Goal: Register for event/course: Sign up to attend an event or enroll in a course

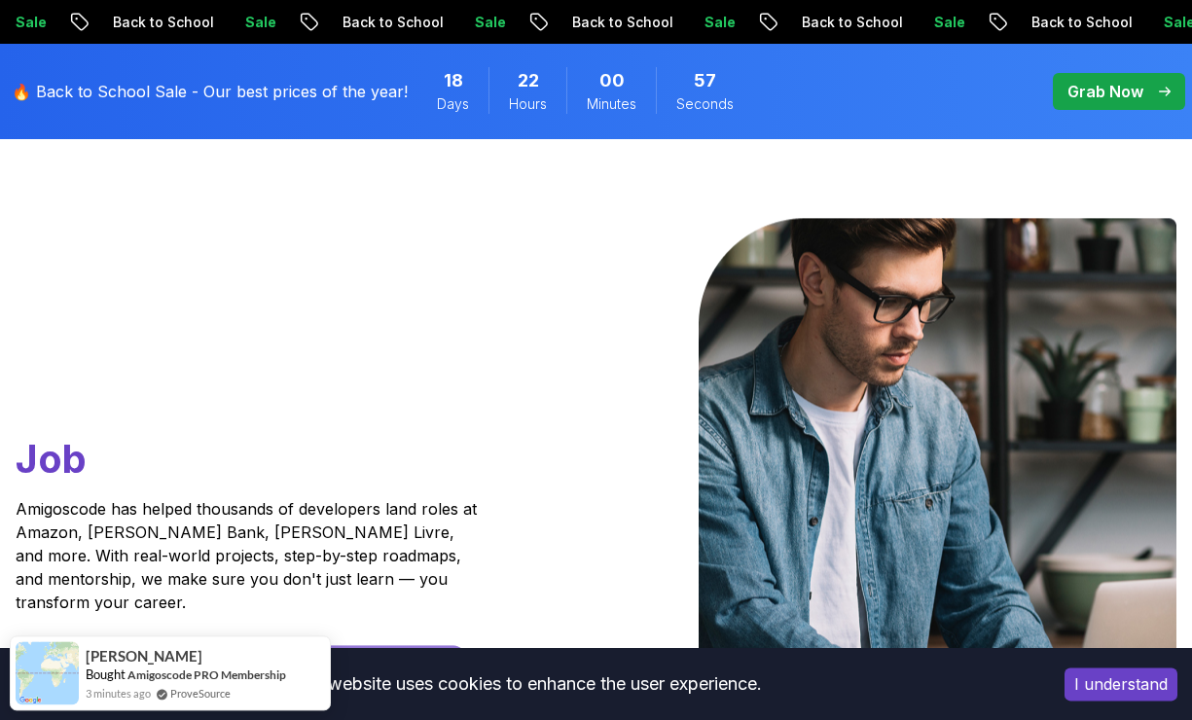
scroll to position [116, 0]
click at [1127, 700] on button "I understand" at bounding box center [1120, 683] width 113 height 33
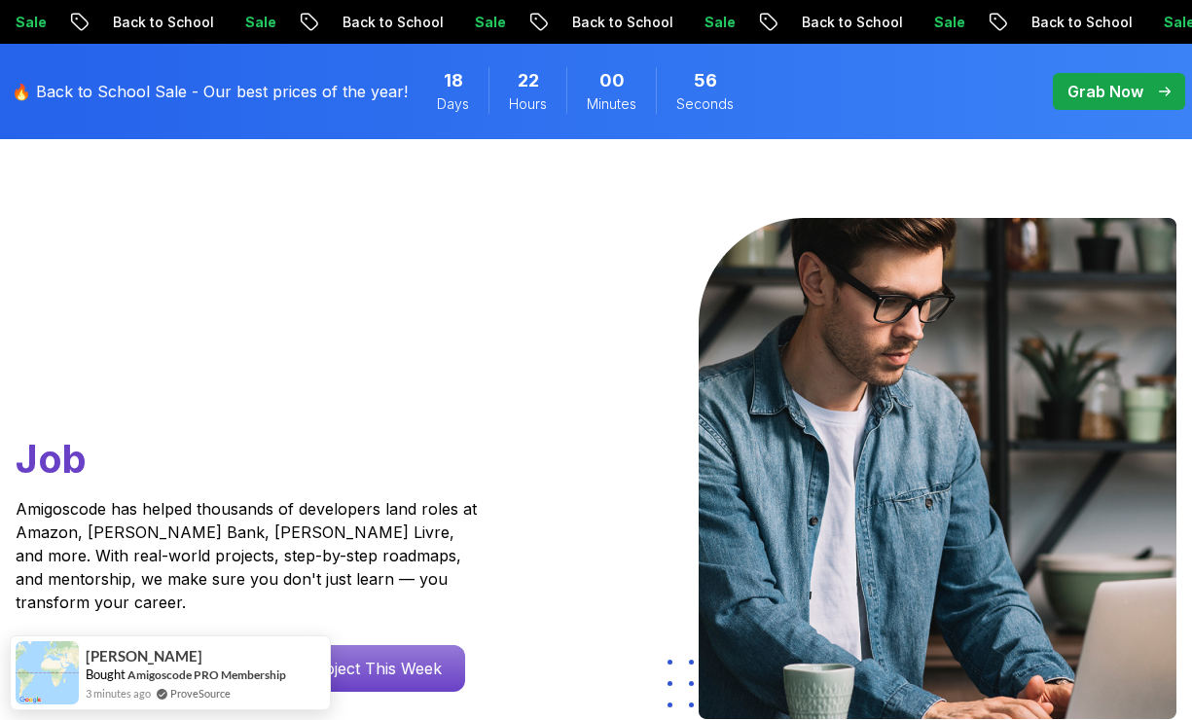
click at [833, 244] on img at bounding box center [937, 468] width 478 height 501
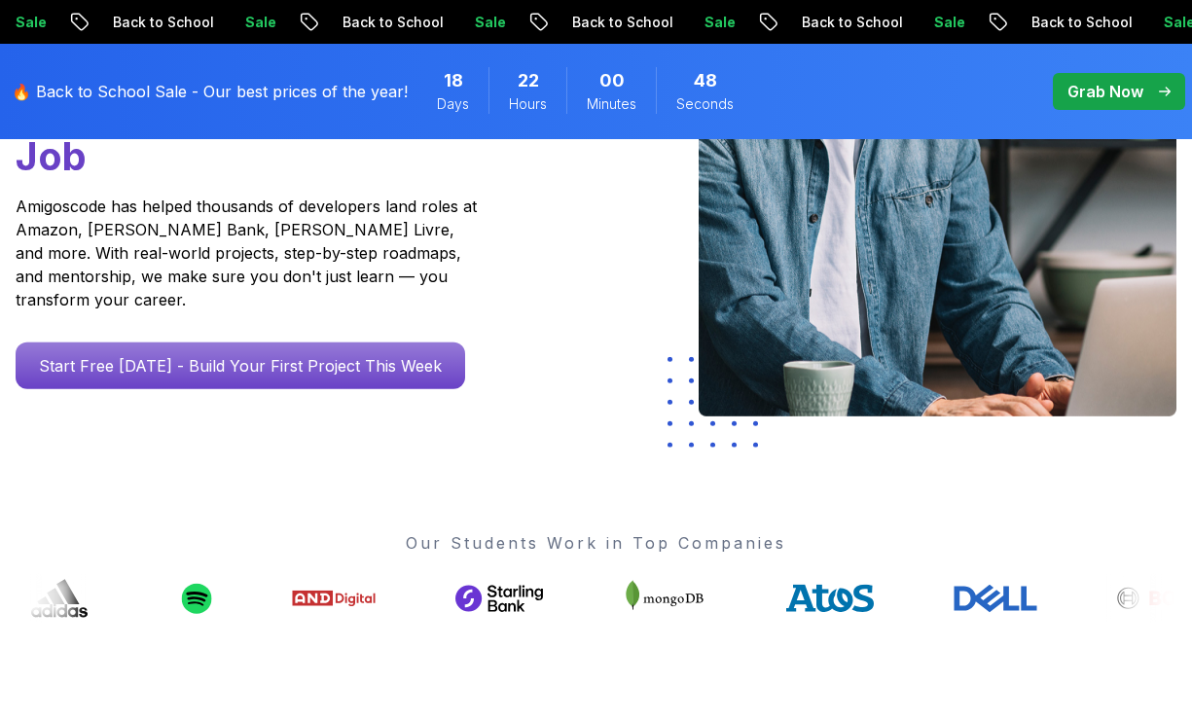
scroll to position [0, 0]
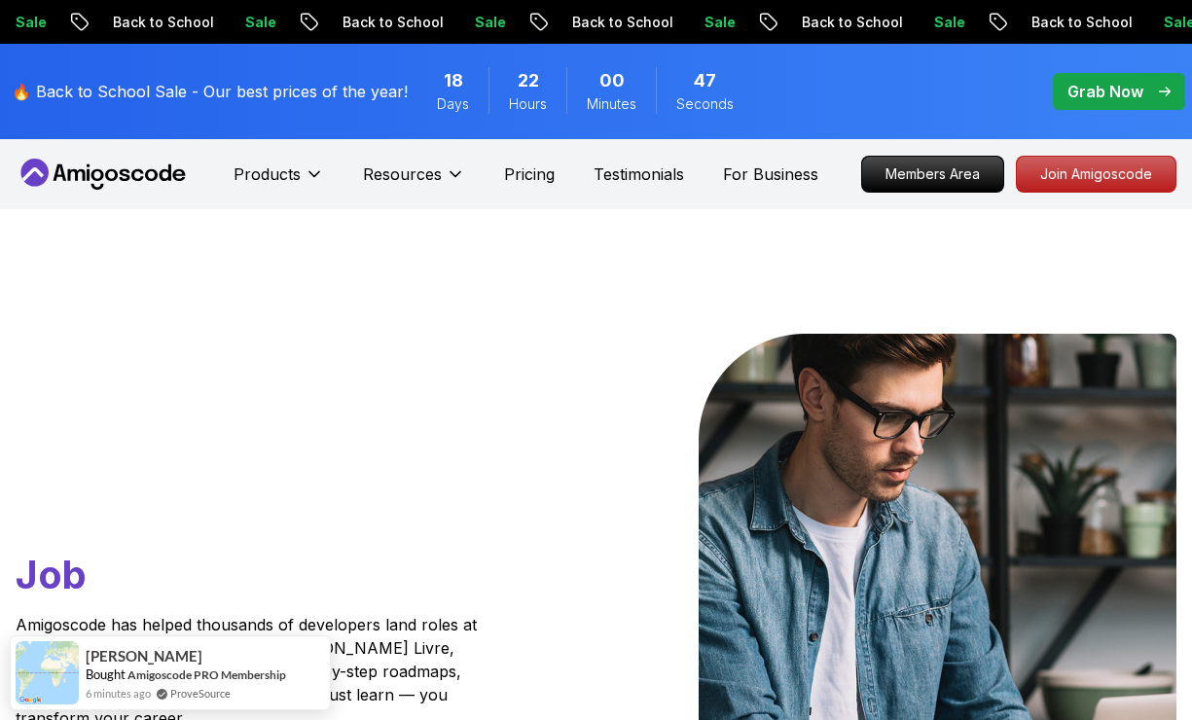
click at [1122, 92] on p "Grab Now" at bounding box center [1105, 91] width 76 height 23
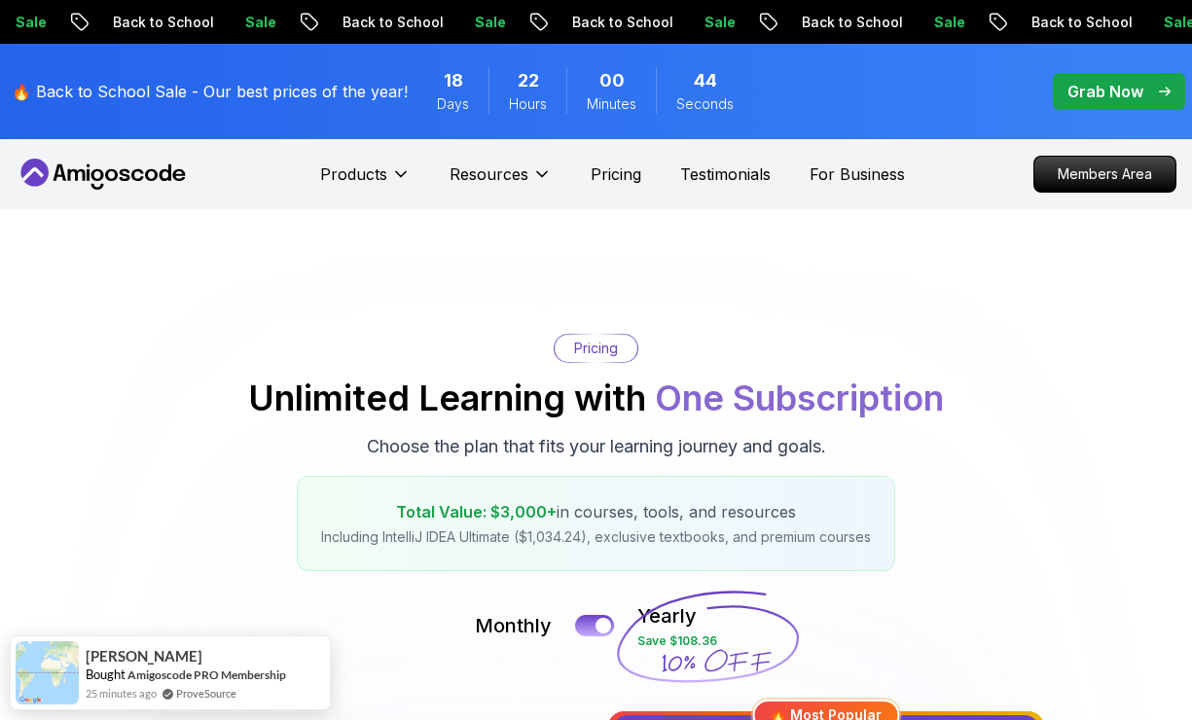
click at [379, 177] on p "Products" at bounding box center [353, 173] width 67 height 23
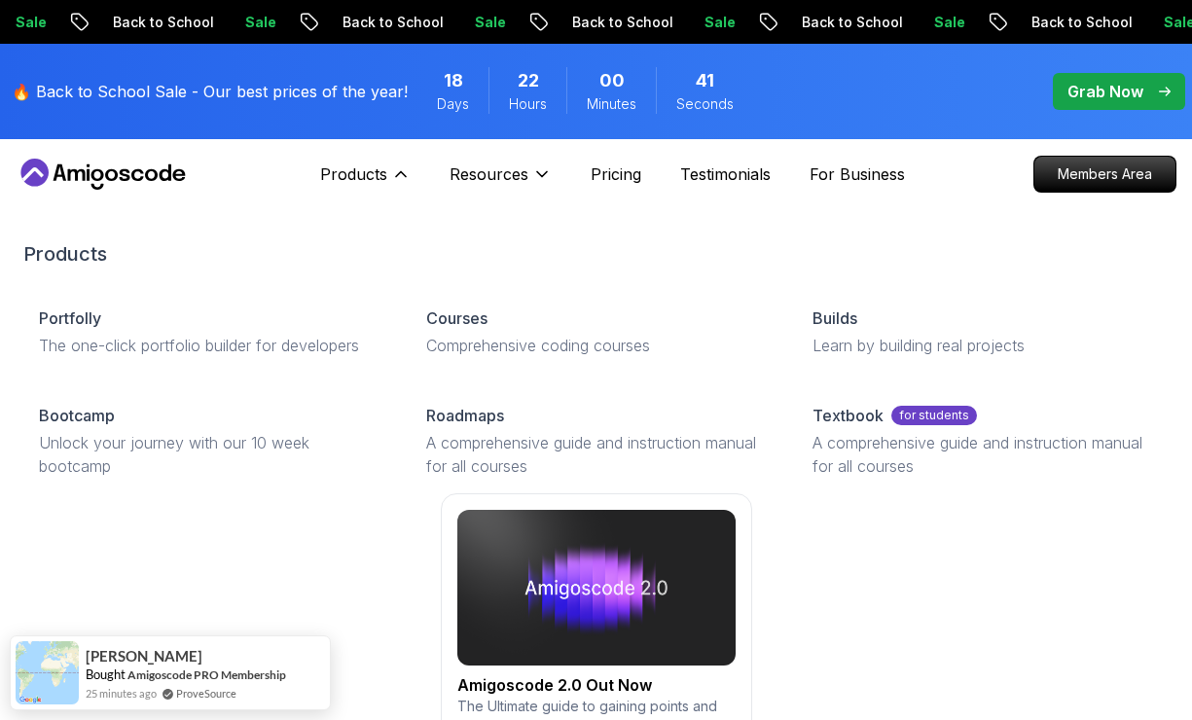
click at [502, 330] on link "Courses Comprehensive coding courses" at bounding box center [597, 332] width 372 height 82
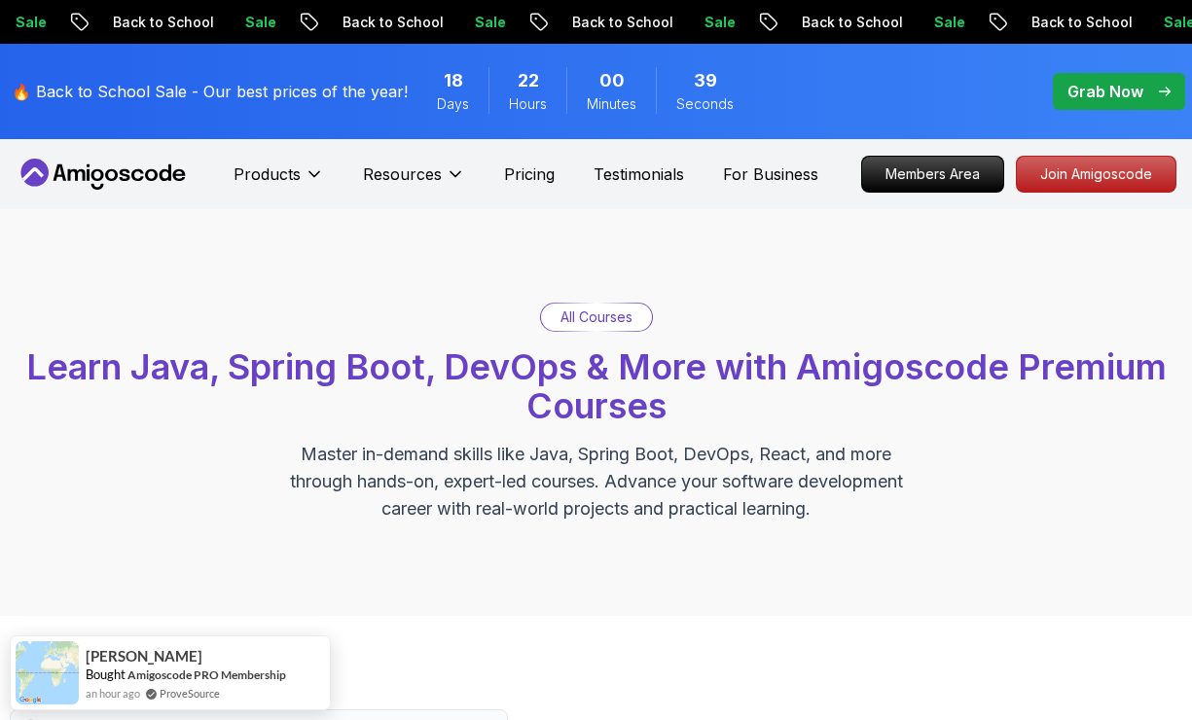
click at [608, 318] on p "All Courses" at bounding box center [596, 316] width 72 height 19
click at [594, 321] on p "All Courses" at bounding box center [596, 316] width 72 height 19
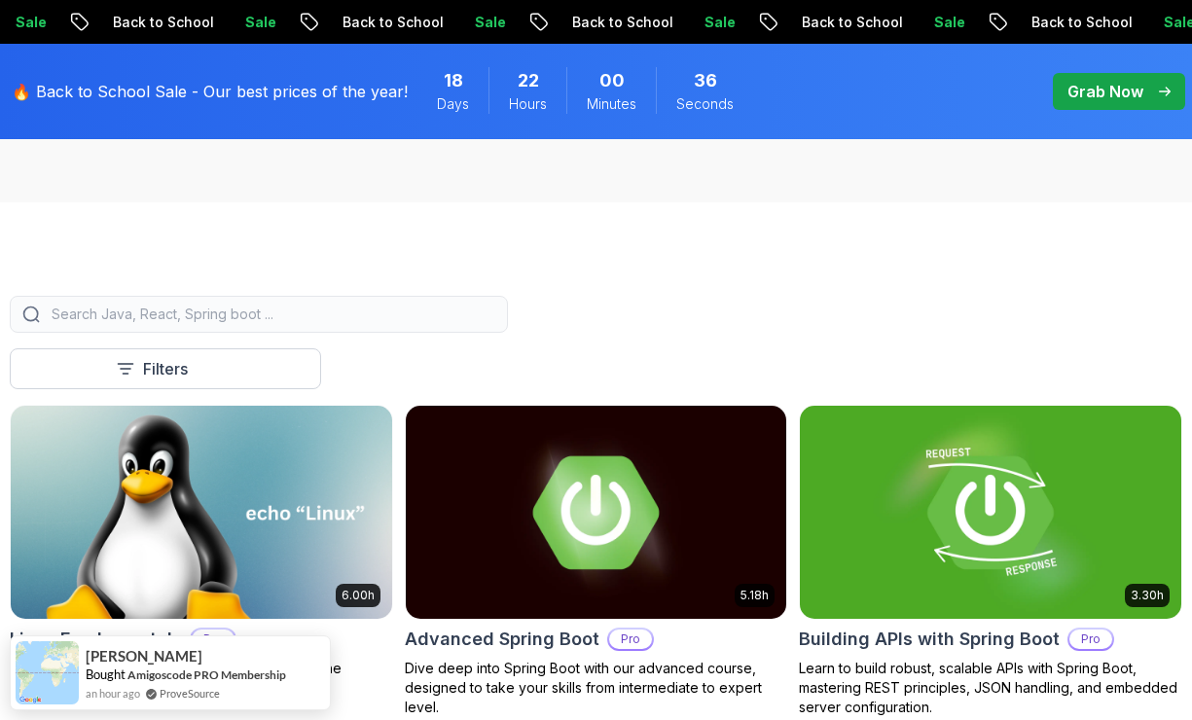
click at [312, 306] on input "search" at bounding box center [271, 313] width 447 height 19
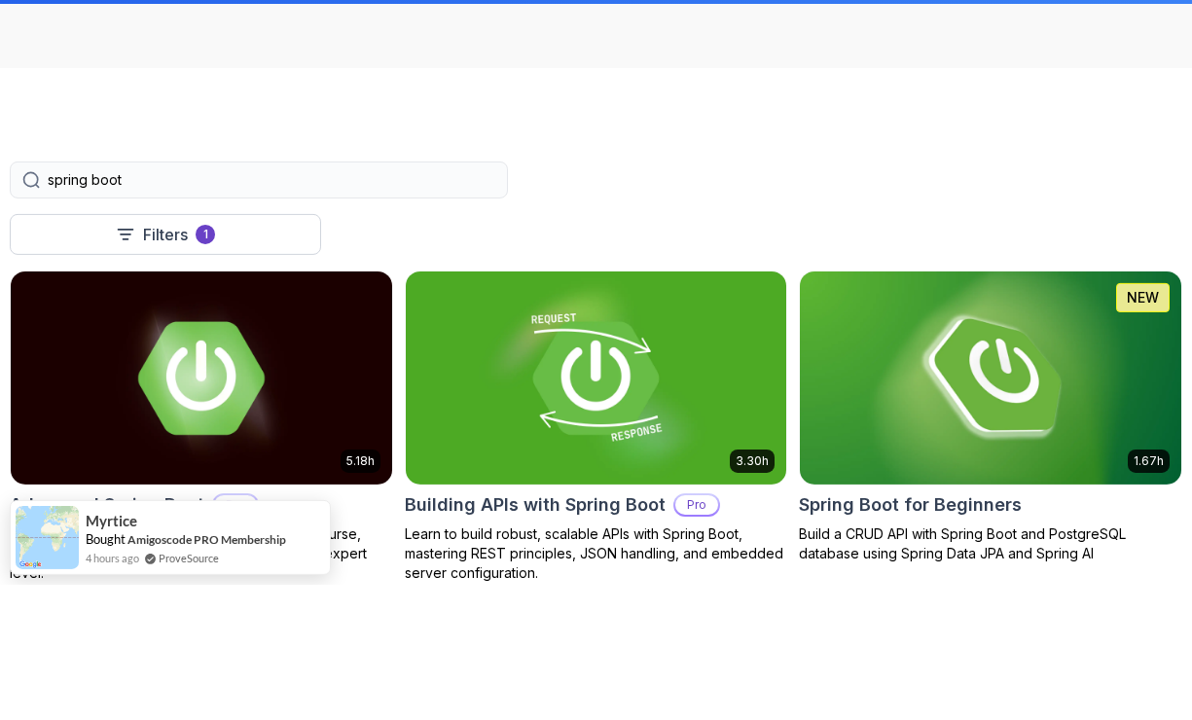
type input "spring boot"
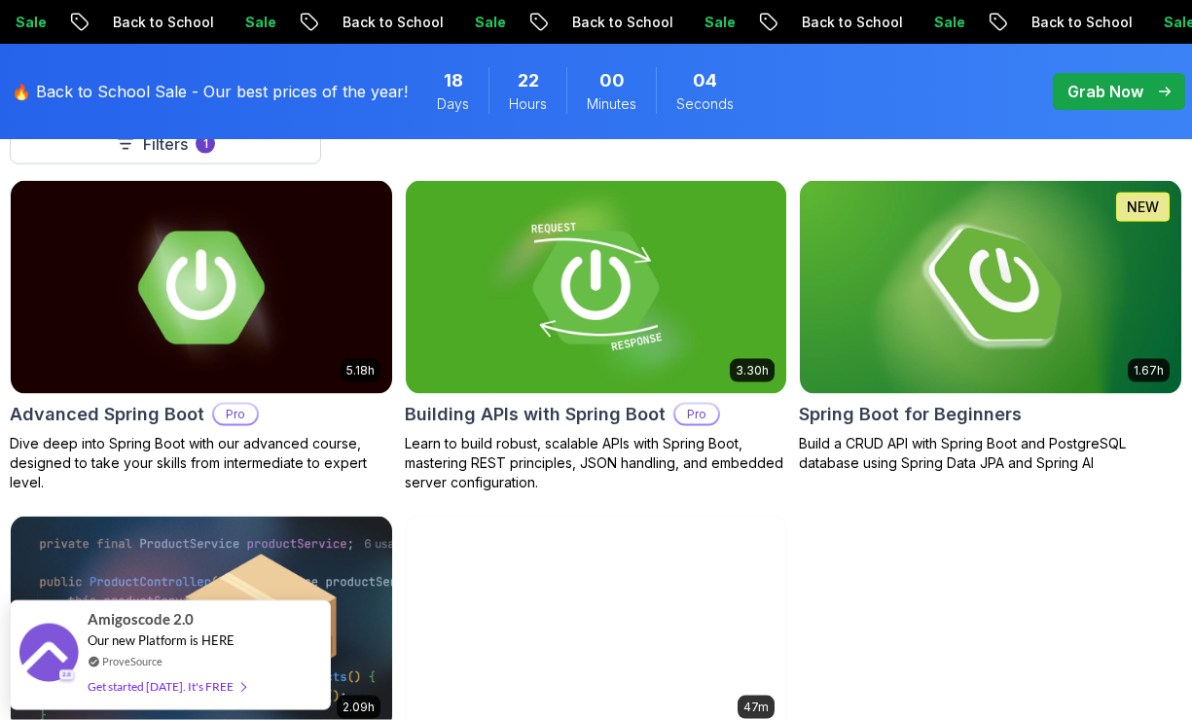
scroll to position [638, 0]
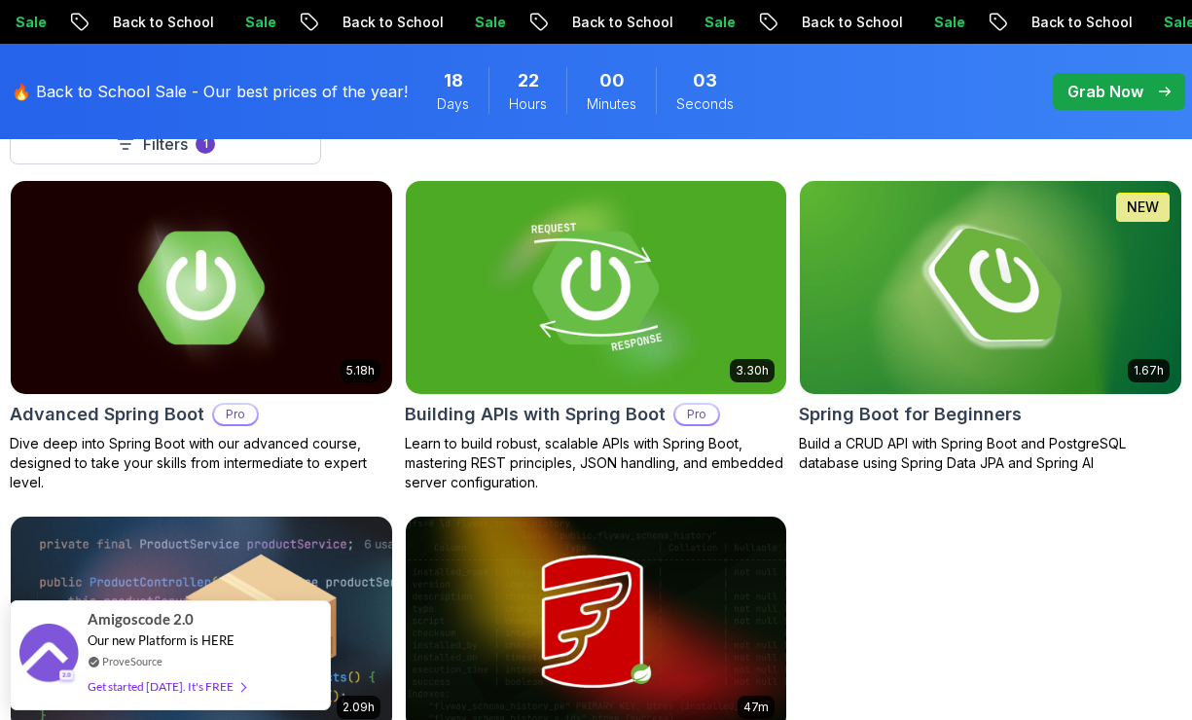
click at [947, 410] on h2 "Spring Boot for Beginners" at bounding box center [910, 414] width 223 height 27
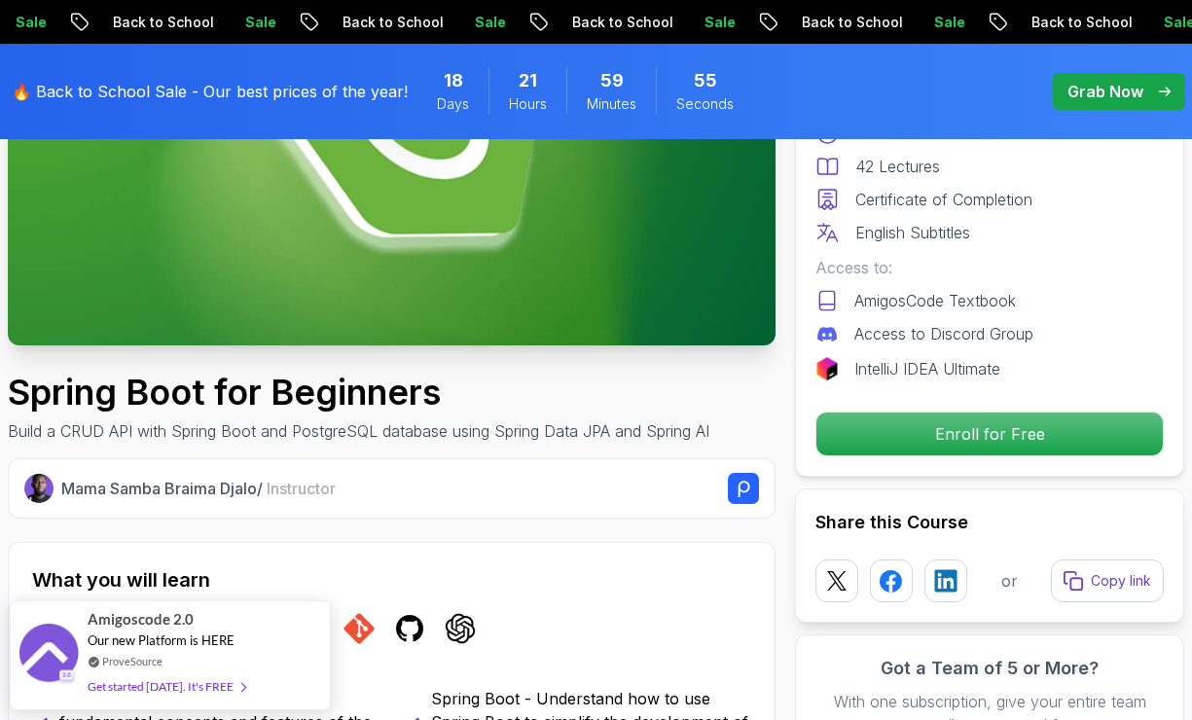
click at [1068, 442] on p "Enroll for Free" at bounding box center [989, 433] width 346 height 43
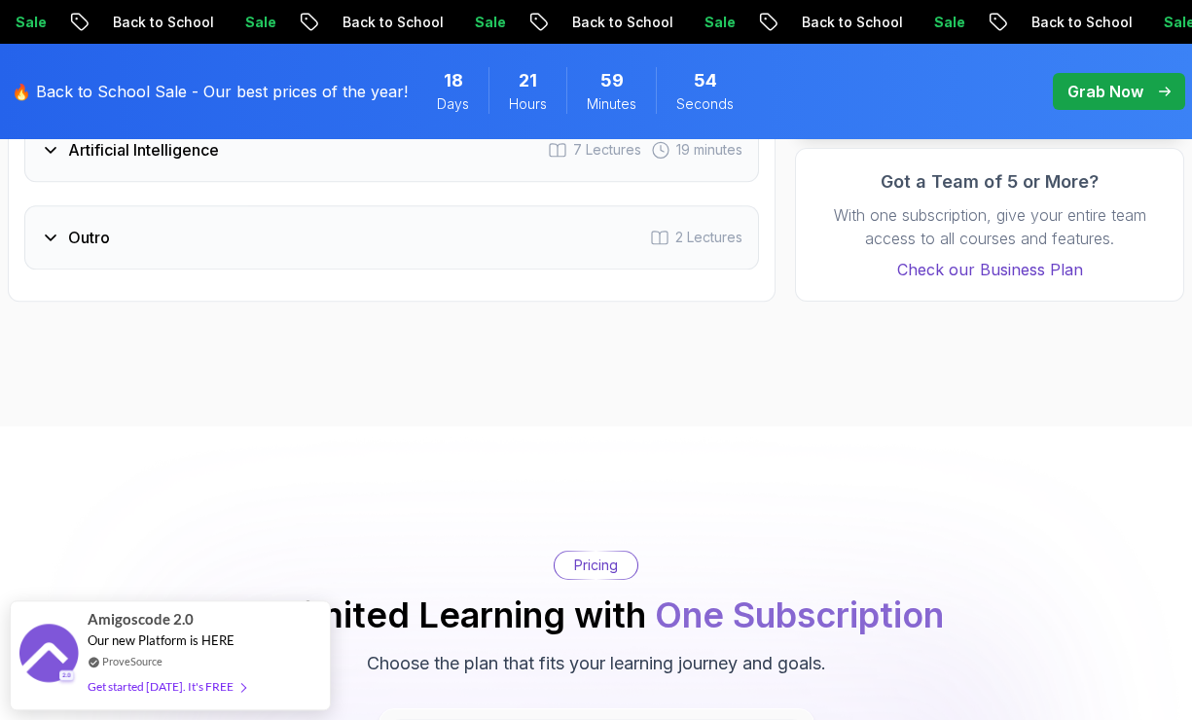
scroll to position [4116, 0]
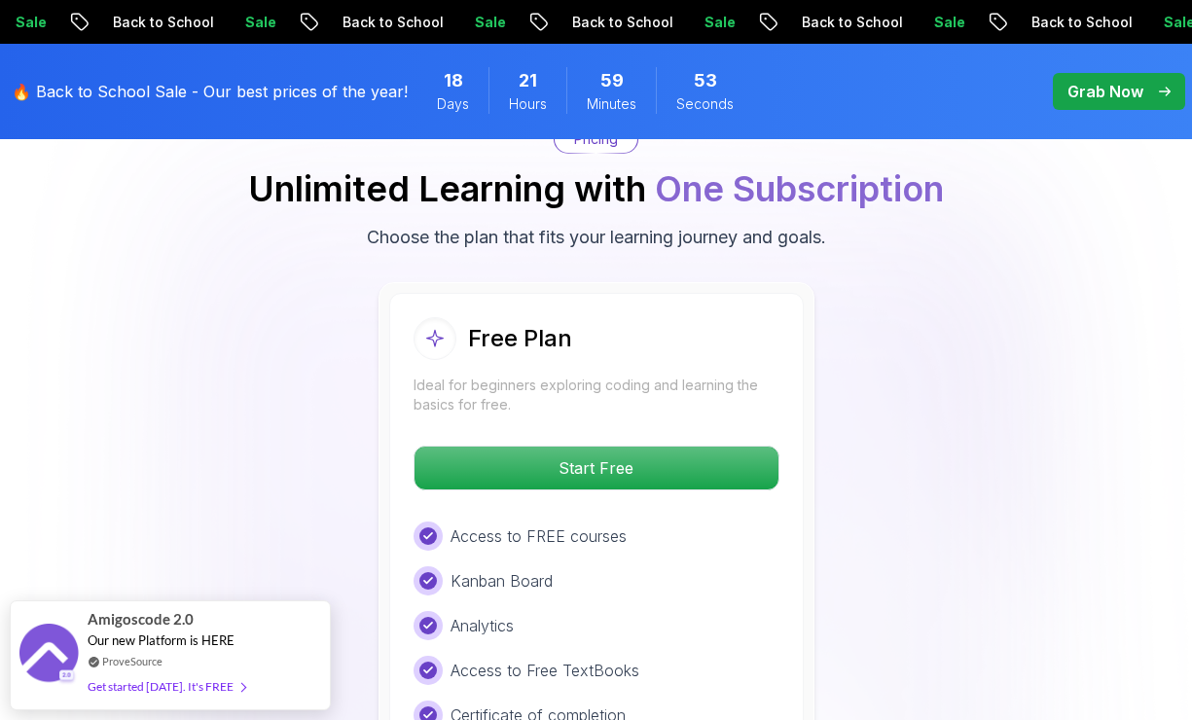
click at [700, 473] on p "Start Free" at bounding box center [596, 468] width 364 height 43
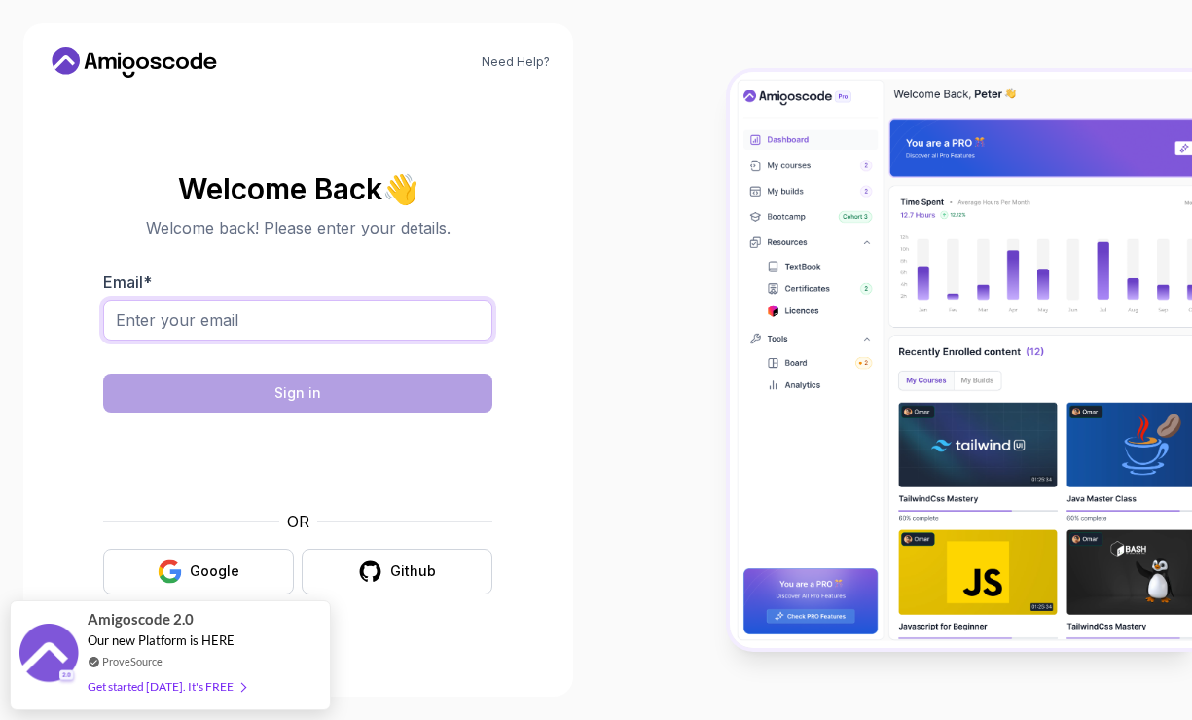
click at [399, 340] on input "Email *" at bounding box center [297, 320] width 389 height 41
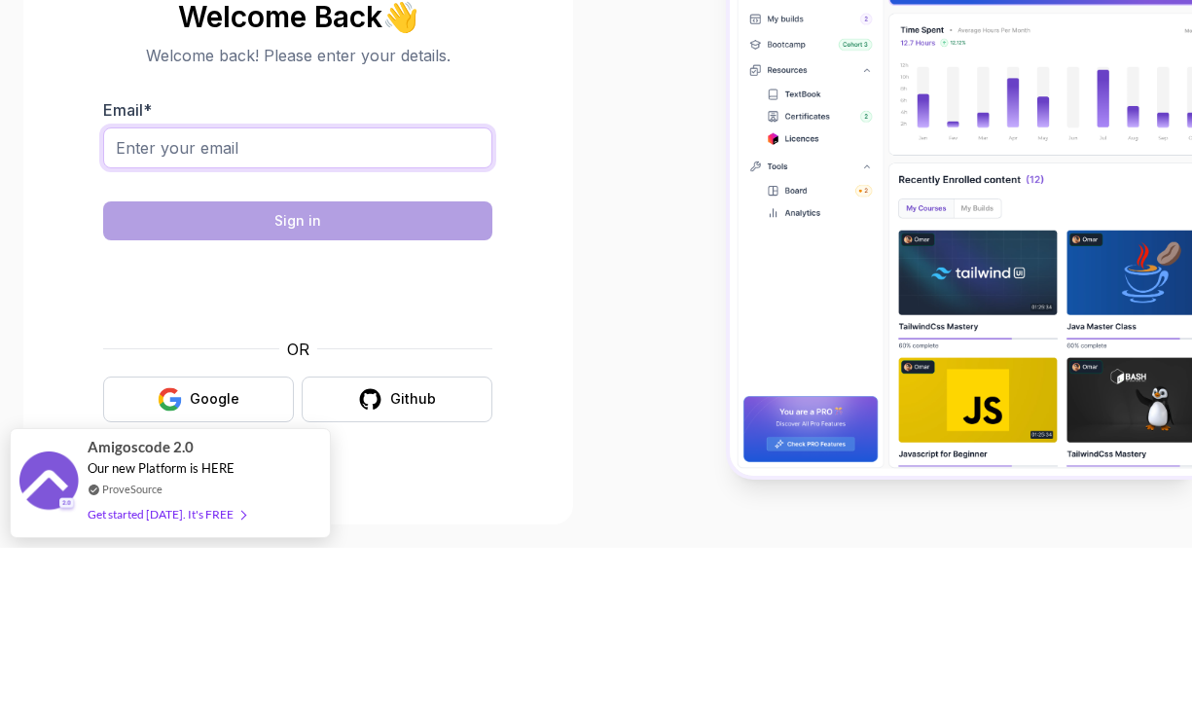
click at [351, 300] on input "Email *" at bounding box center [297, 320] width 389 height 41
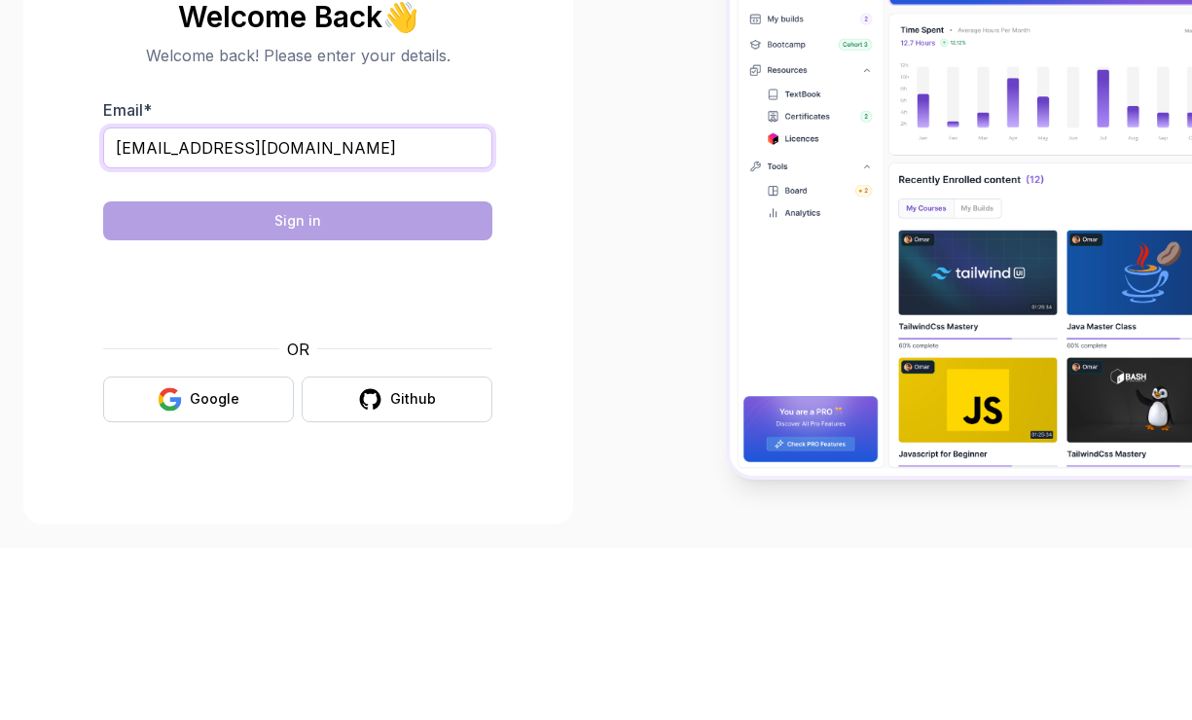
type input "[EMAIL_ADDRESS][DOMAIN_NAME]"
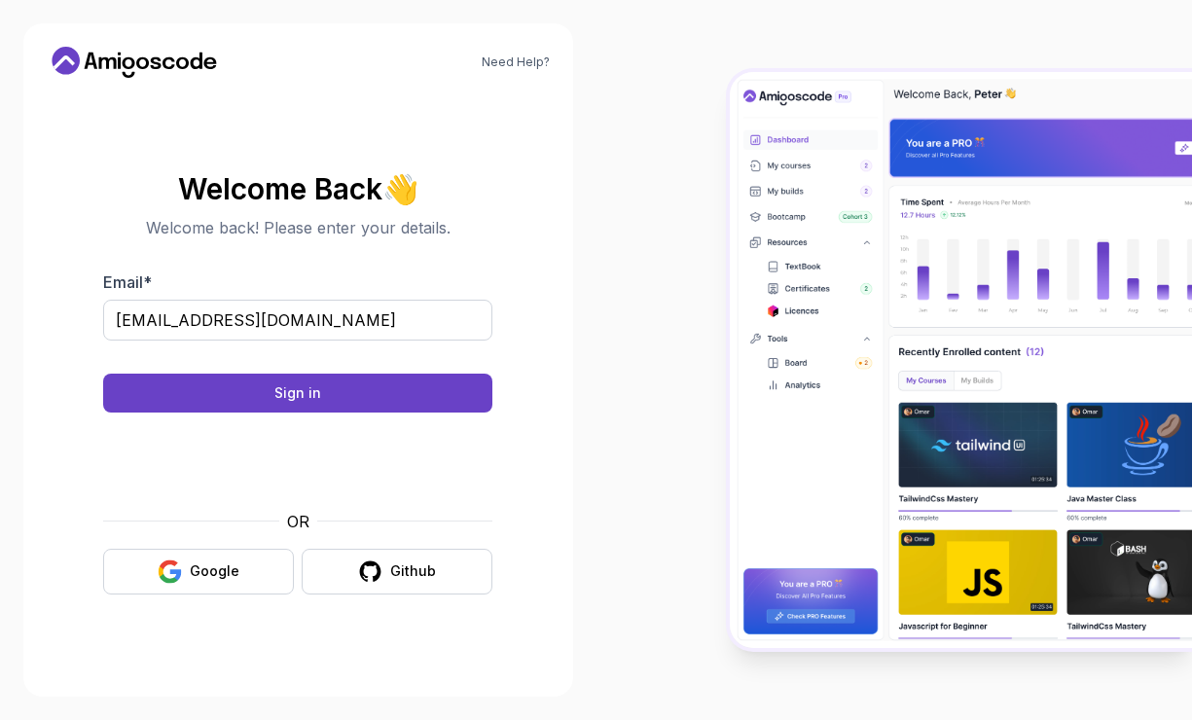
click at [348, 412] on button "Sign in" at bounding box center [297, 393] width 389 height 39
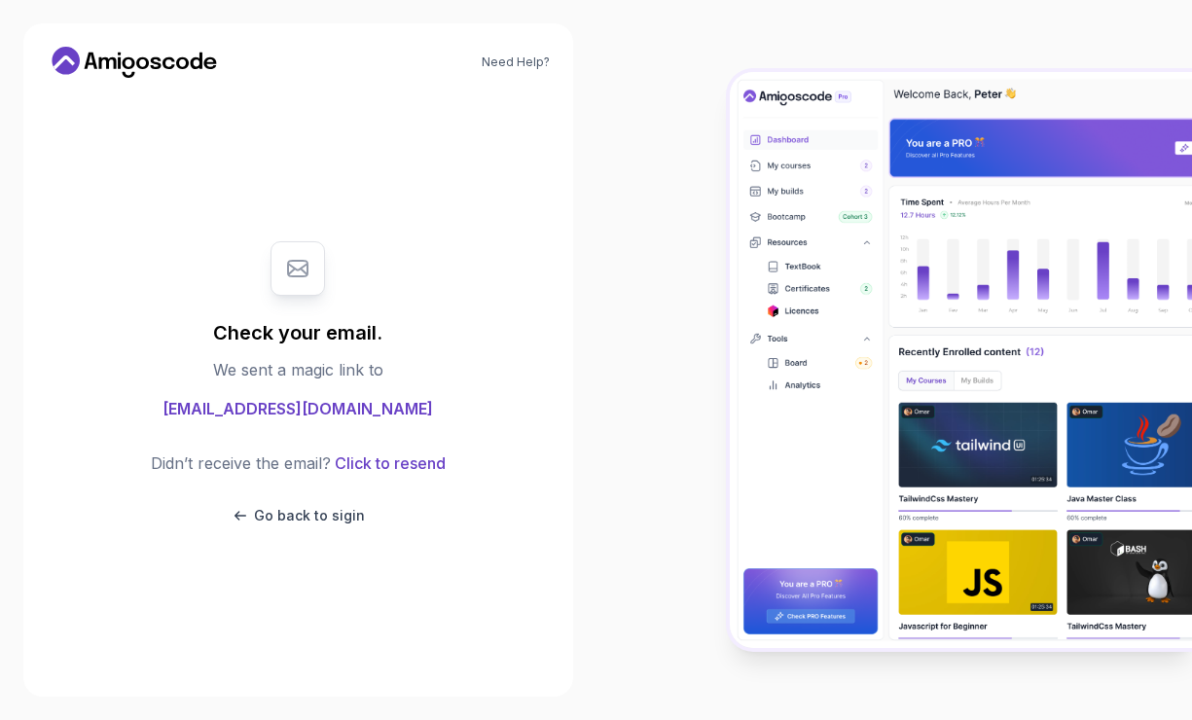
click at [306, 525] on p "Go back to sigin" at bounding box center [309, 515] width 111 height 19
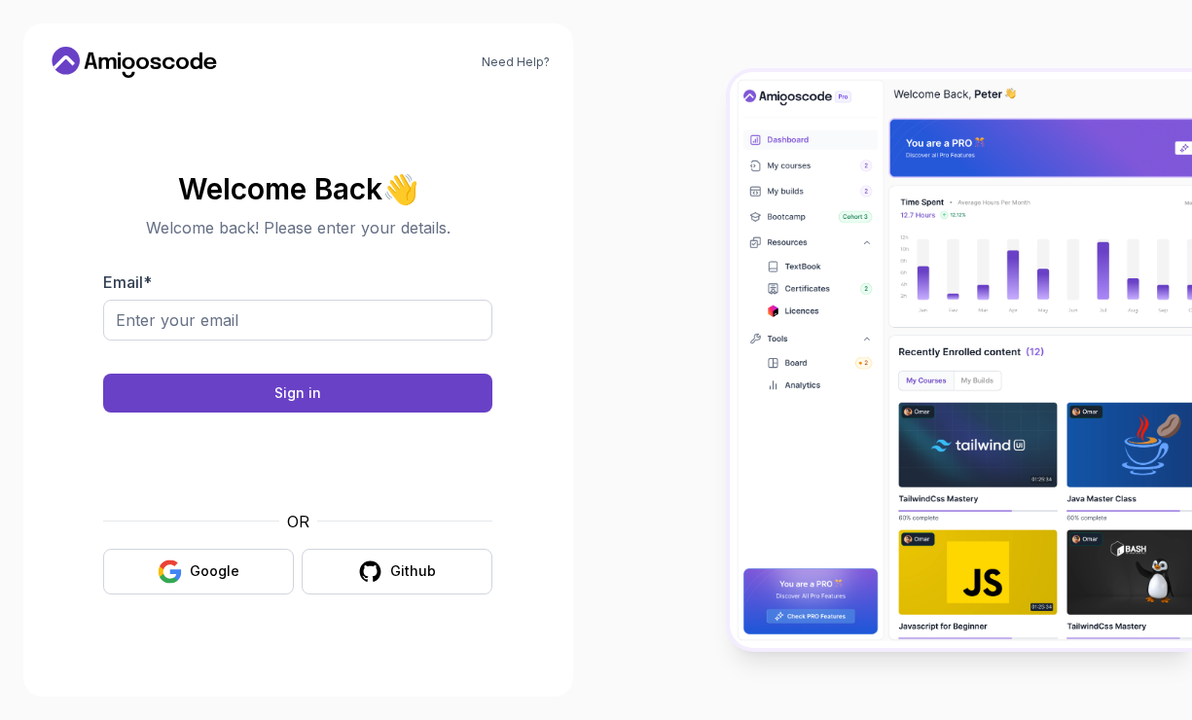
click at [214, 581] on div "Google" at bounding box center [215, 570] width 50 height 19
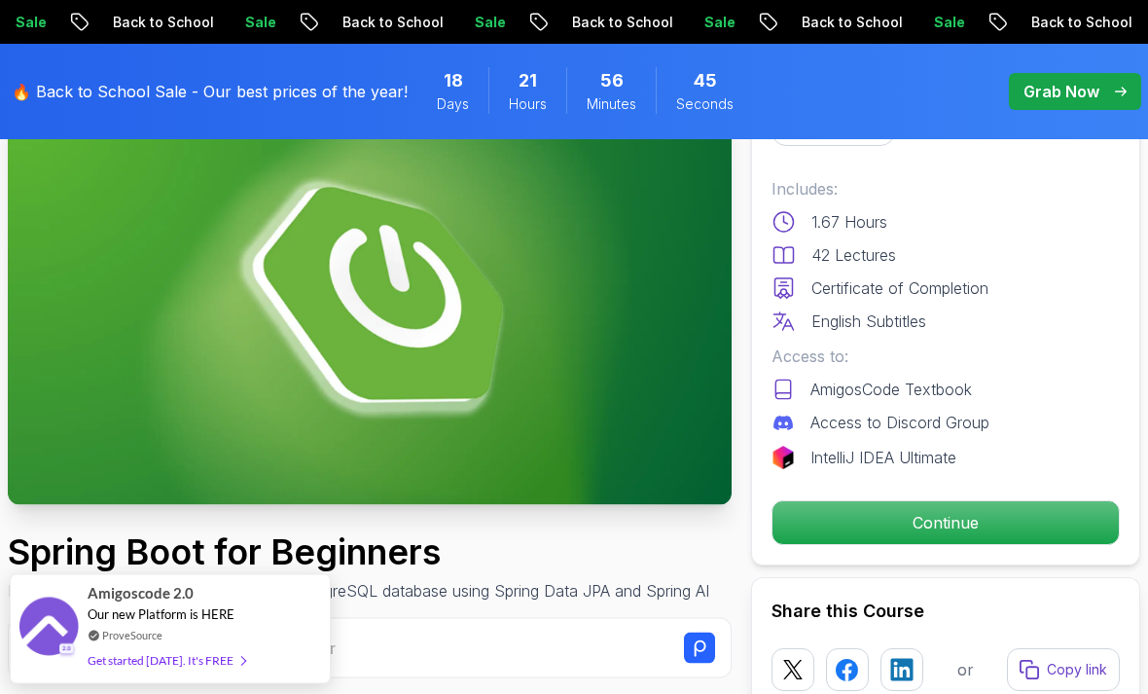
click at [910, 521] on p "Continue" at bounding box center [945, 523] width 346 height 43
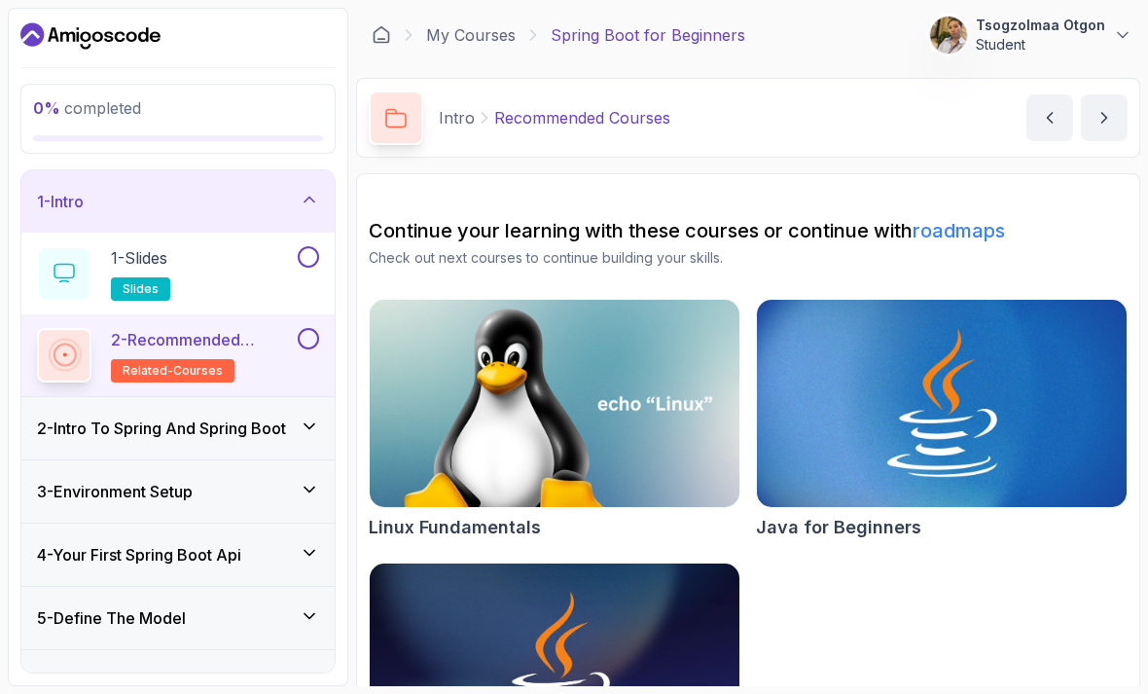
click at [201, 265] on div "1 - Slides slides" at bounding box center [165, 273] width 257 height 54
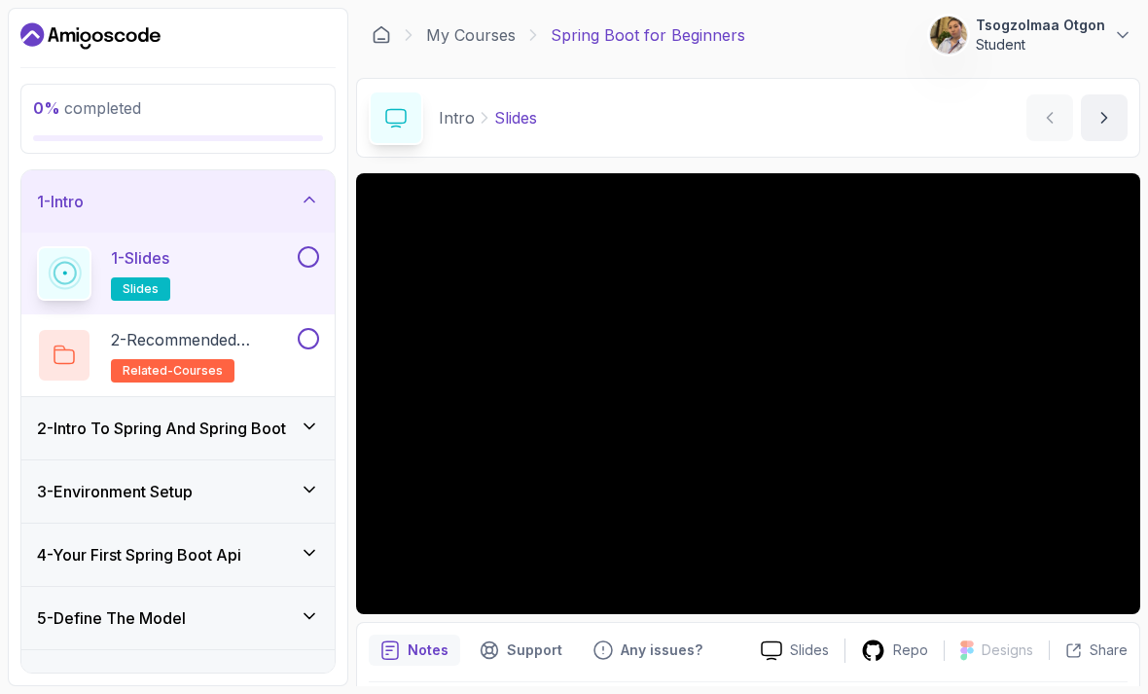
click at [203, 126] on div "0 % completed" at bounding box center [178, 118] width 290 height 45
click at [309, 194] on icon at bounding box center [309, 199] width 19 height 19
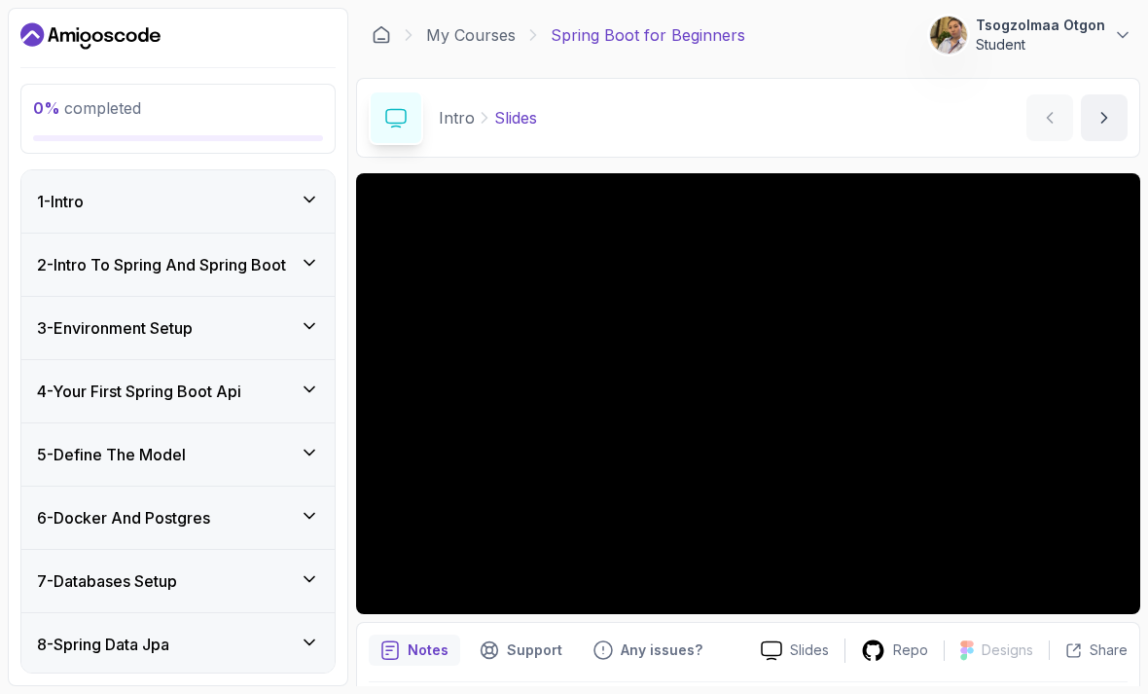
click at [239, 204] on div "1 - Intro" at bounding box center [178, 201] width 282 height 23
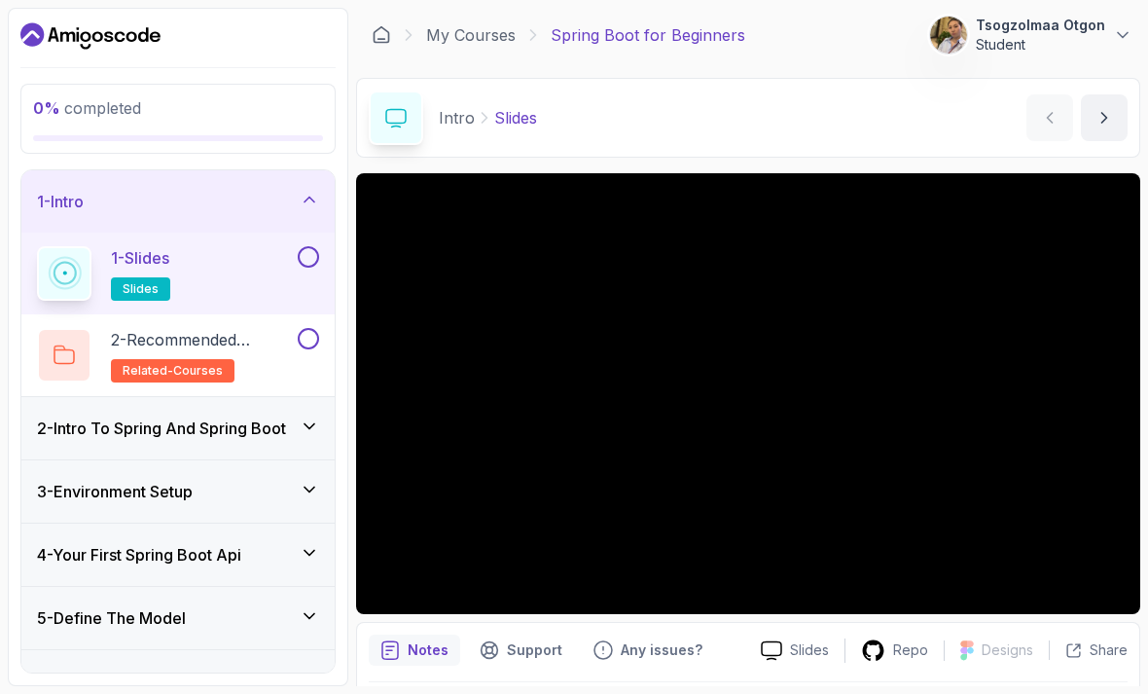
click at [449, 115] on p "Intro" at bounding box center [457, 117] width 36 height 23
click at [457, 37] on link "My Courses" at bounding box center [470, 34] width 89 height 23
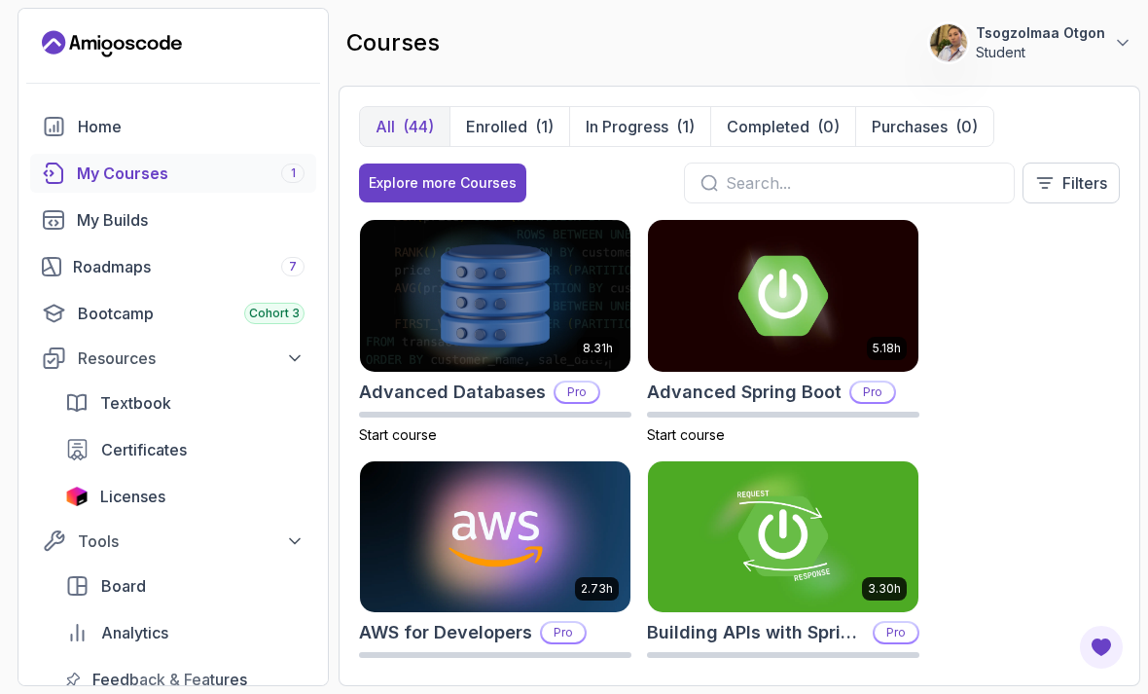
click at [523, 137] on p "Enrolled" at bounding box center [496, 126] width 61 height 23
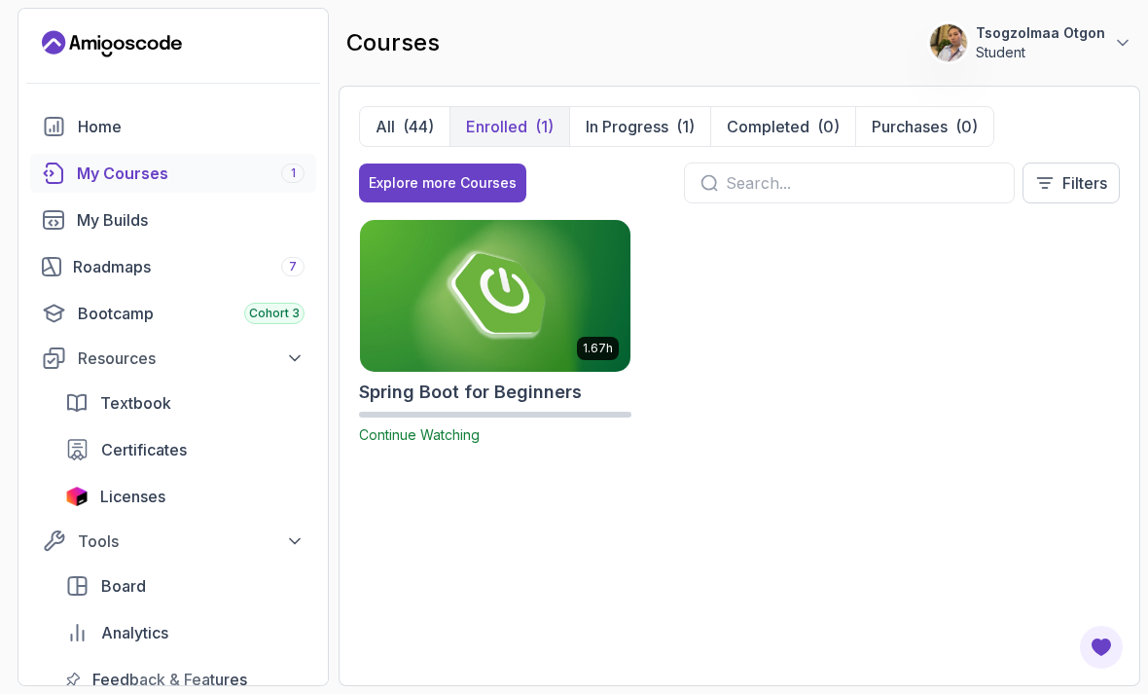
click at [508, 326] on img at bounding box center [495, 296] width 270 height 152
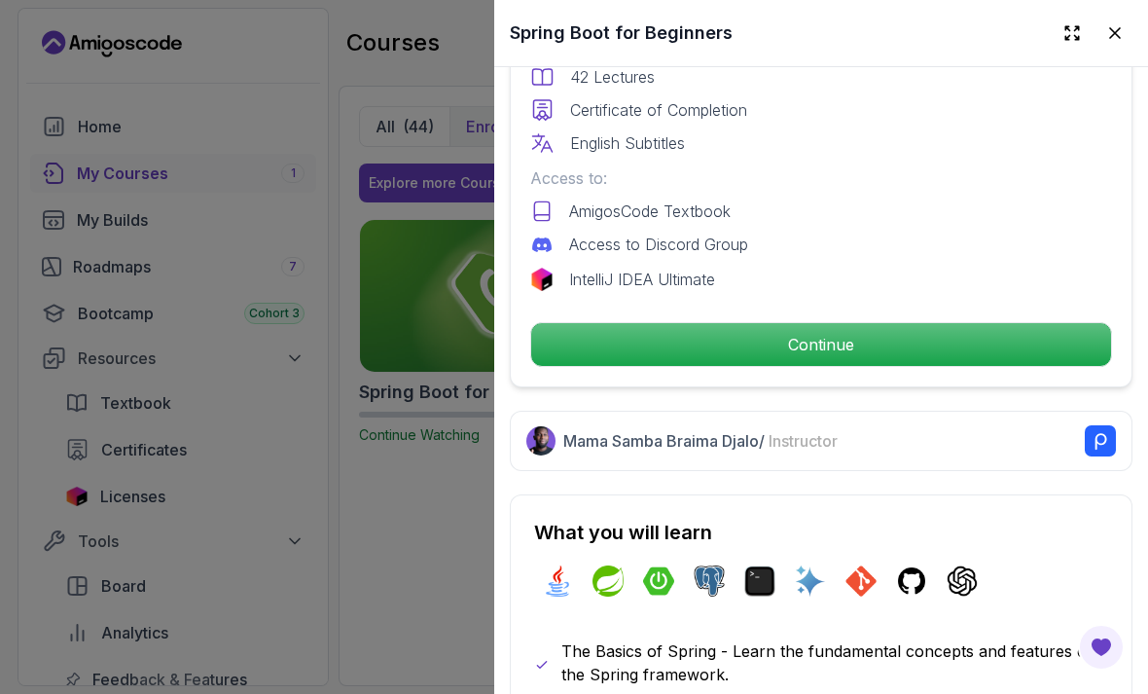
scroll to position [621, 0]
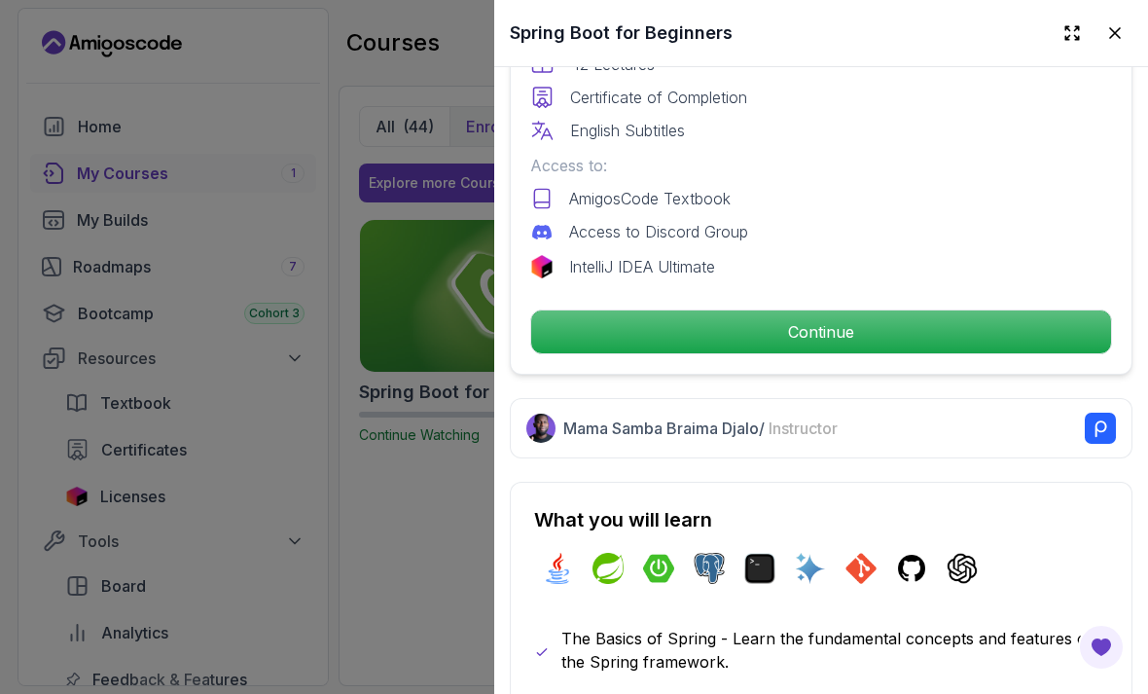
click at [896, 335] on p "Continue" at bounding box center [821, 331] width 580 height 43
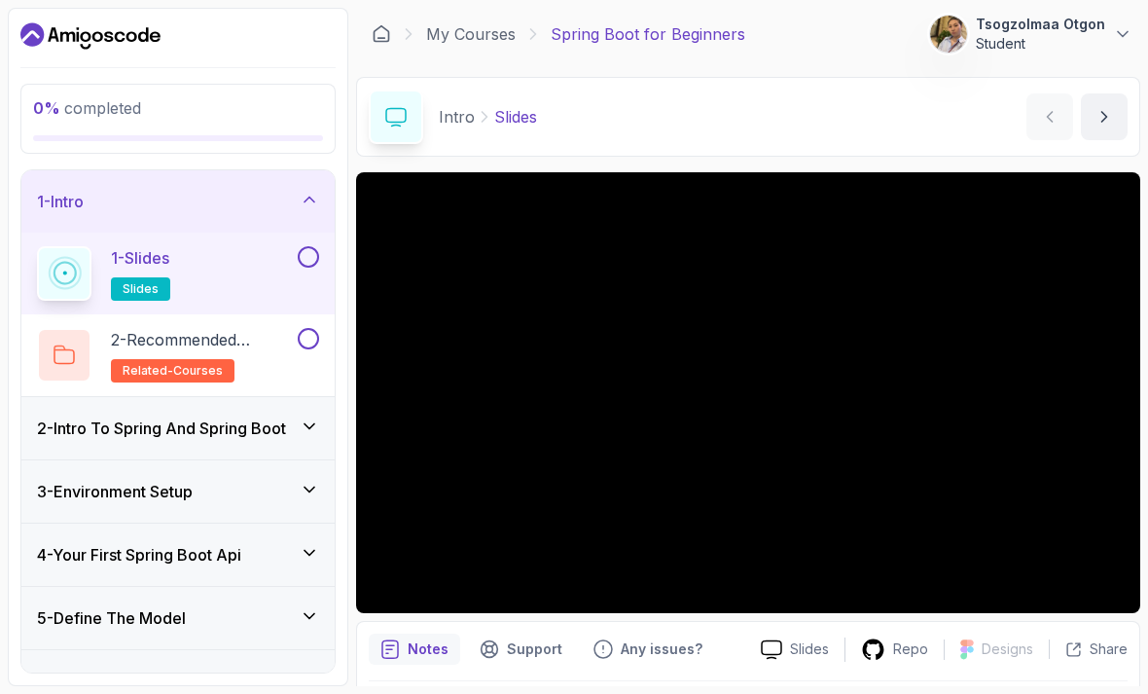
scroll to position [62, 0]
click at [316, 170] on div "1 - Intro" at bounding box center [177, 201] width 313 height 62
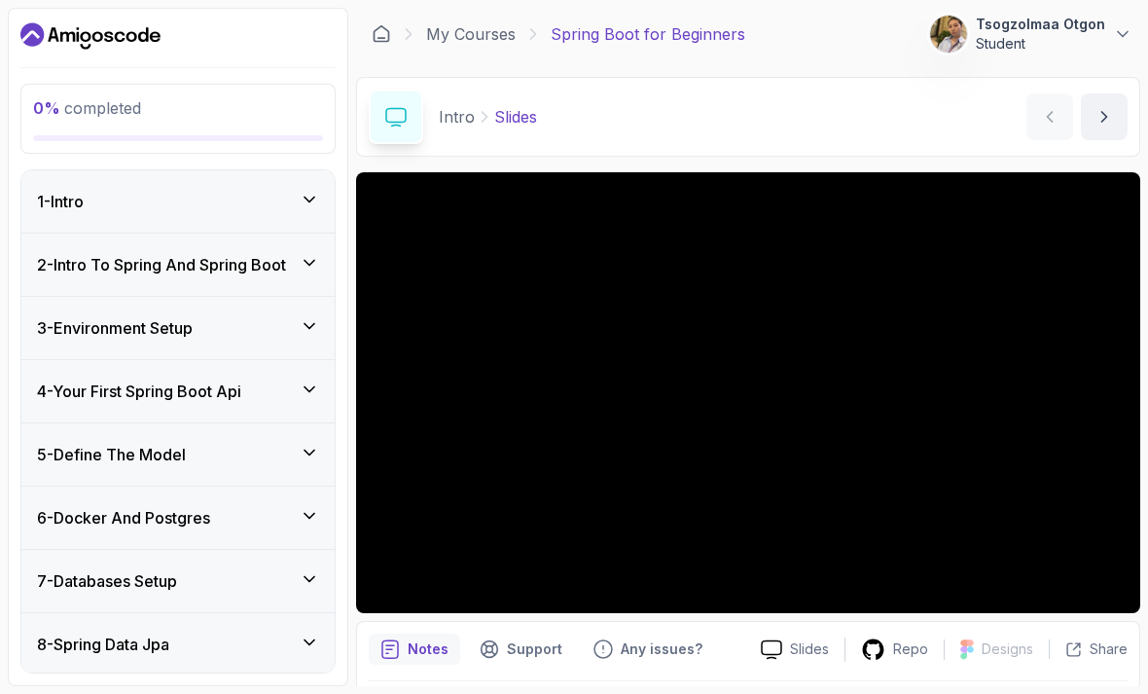
click at [166, 253] on h3 "2 - Intro To Spring And Spring Boot" at bounding box center [161, 264] width 249 height 23
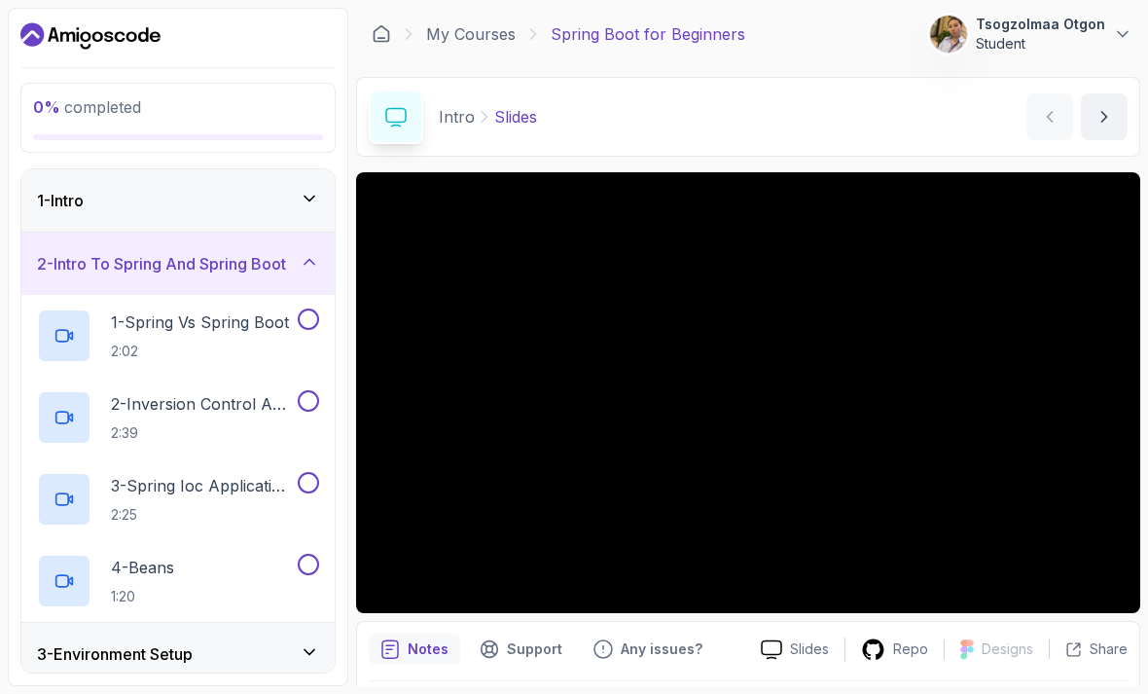
click at [195, 310] on p "1 - Spring Vs Spring Boot" at bounding box center [200, 321] width 178 height 23
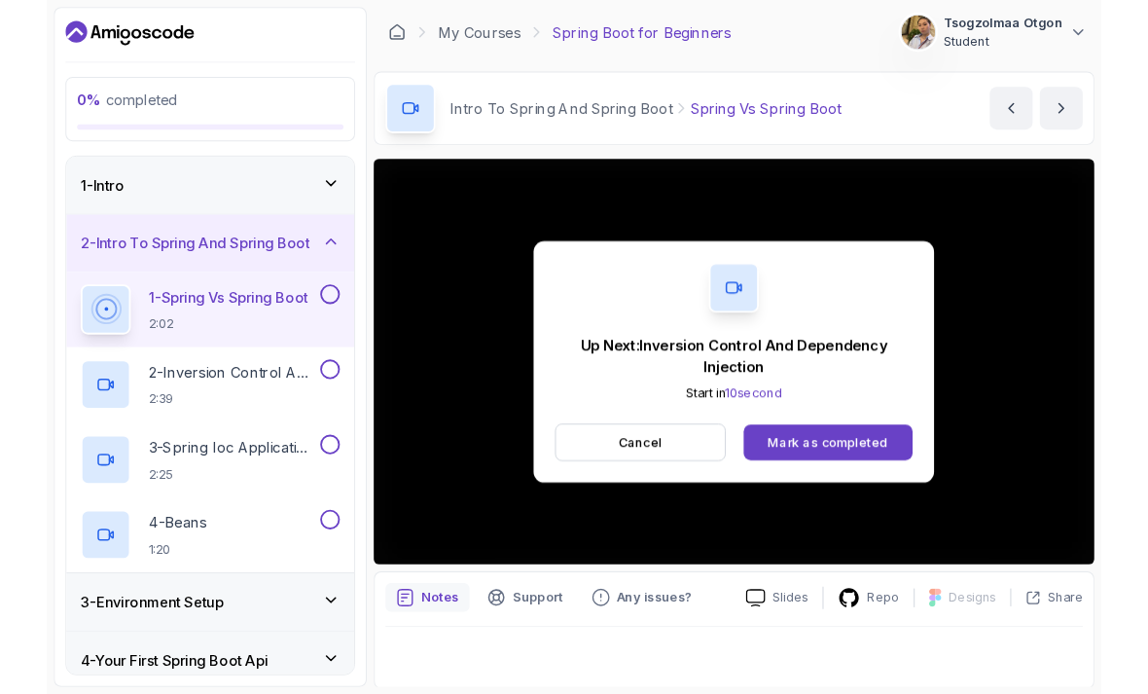
scroll to position [1, 0]
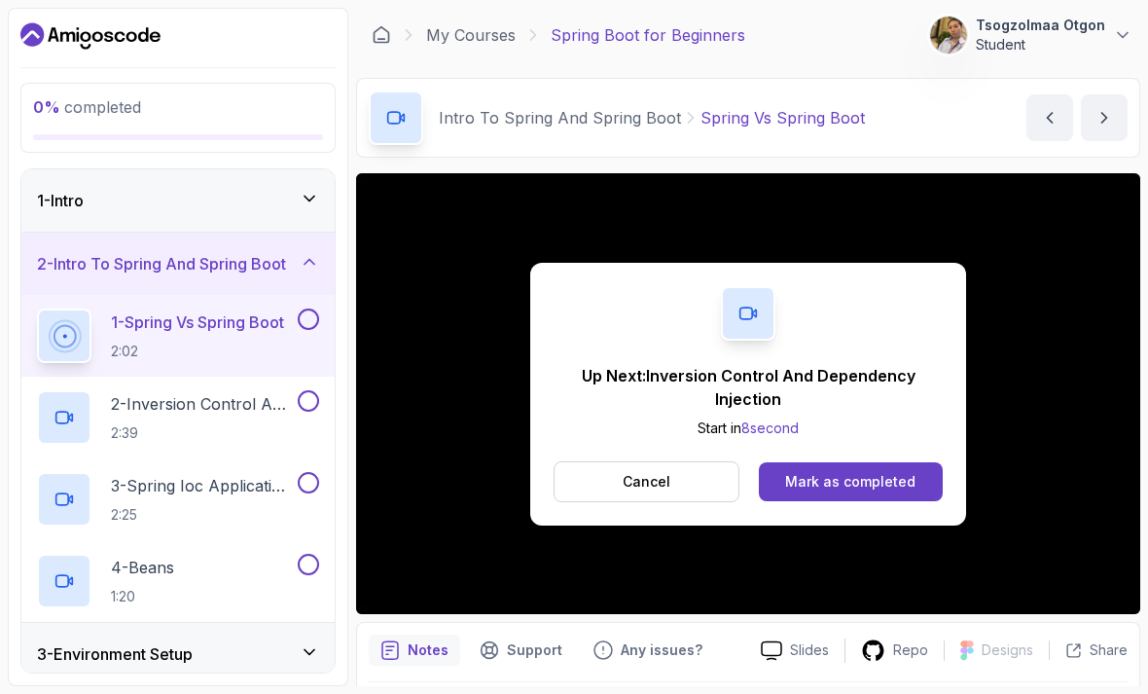
click at [856, 477] on div "Mark as completed" at bounding box center [850, 481] width 130 height 19
